Goal: Information Seeking & Learning: Learn about a topic

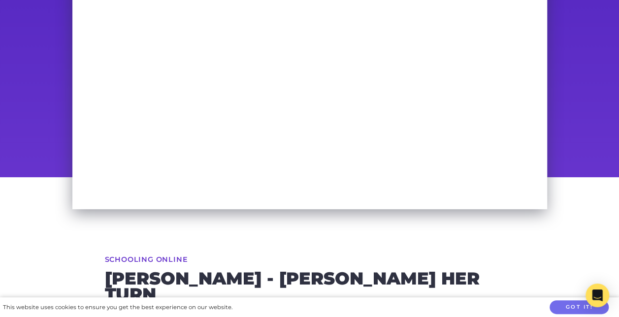
scroll to position [145, 0]
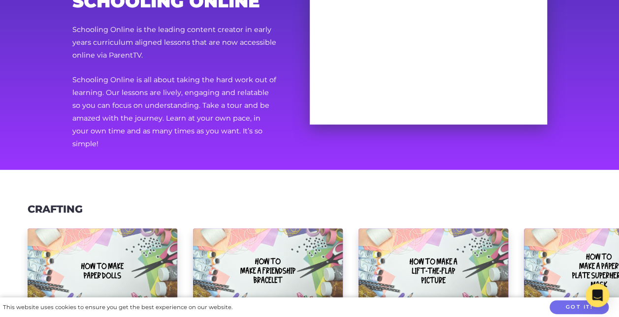
scroll to position [63, 0]
